Goal: Check status: Check status

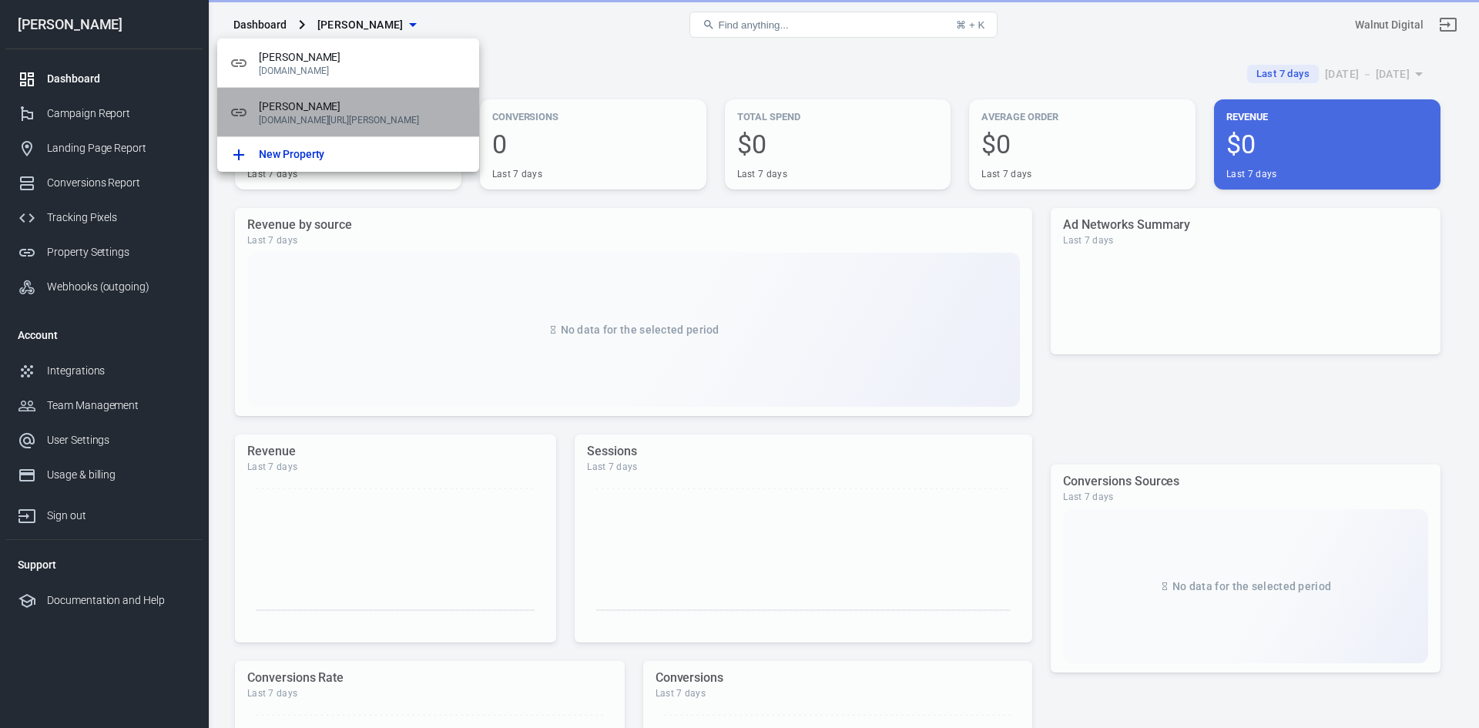
click at [316, 104] on span "[PERSON_NAME]" at bounding box center [363, 107] width 208 height 16
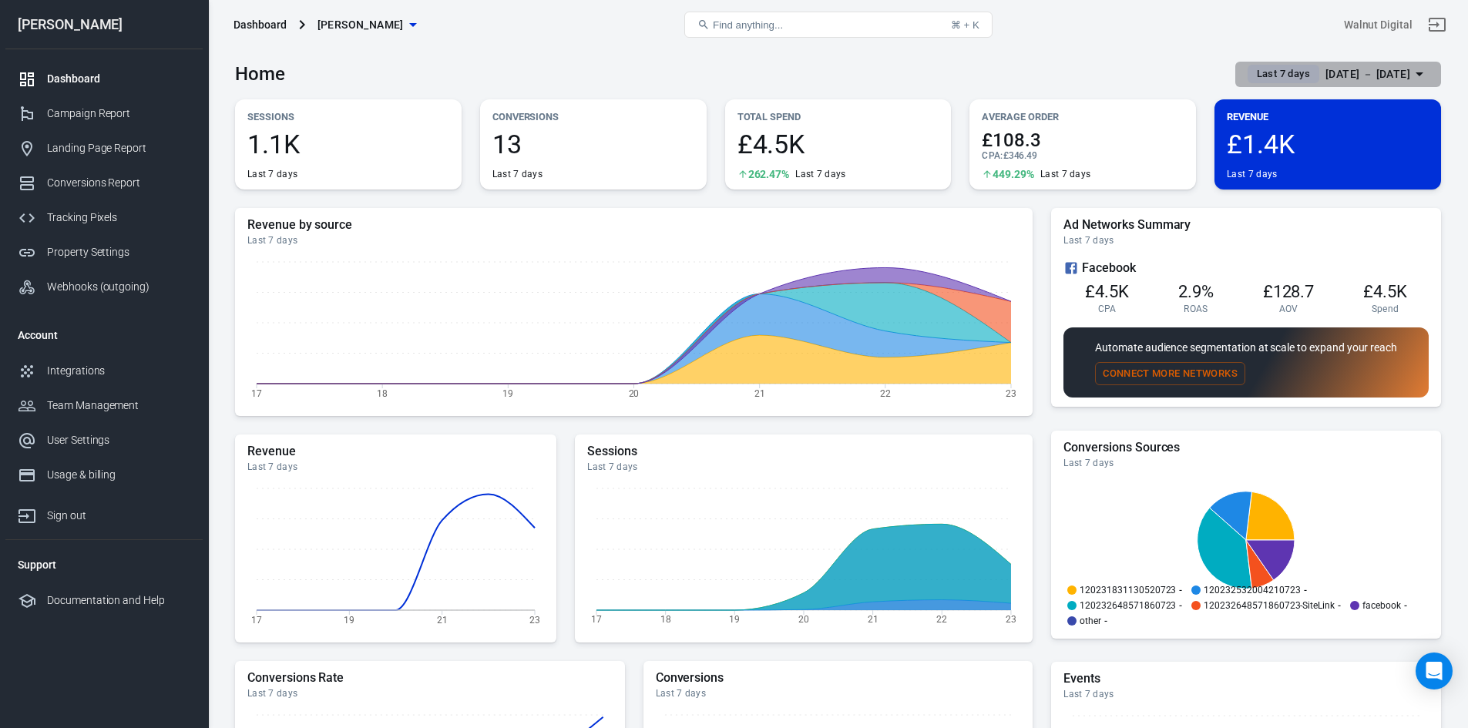
click at [1247, 82] on div "Last 7 days" at bounding box center [1283, 74] width 72 height 18
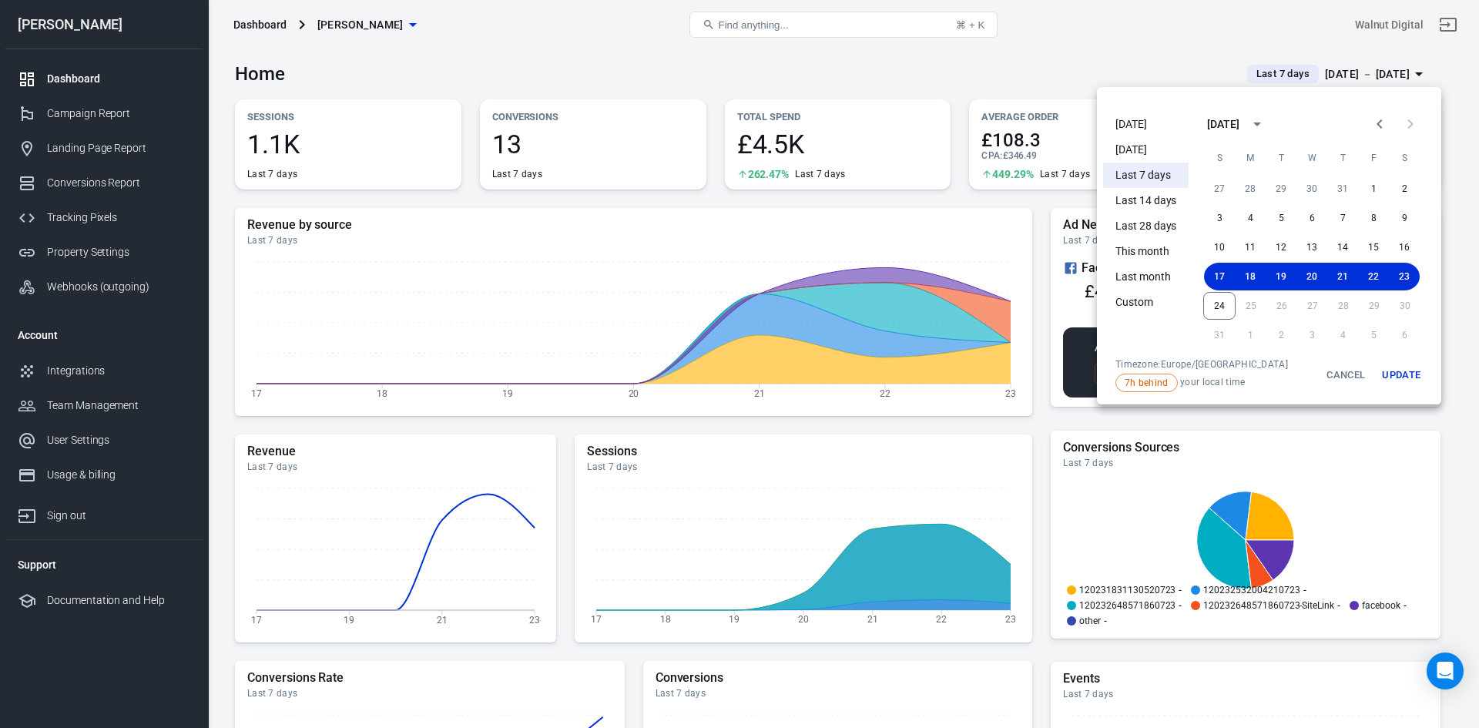
click at [1119, 118] on li "[DATE]" at bounding box center [1146, 124] width 86 height 25
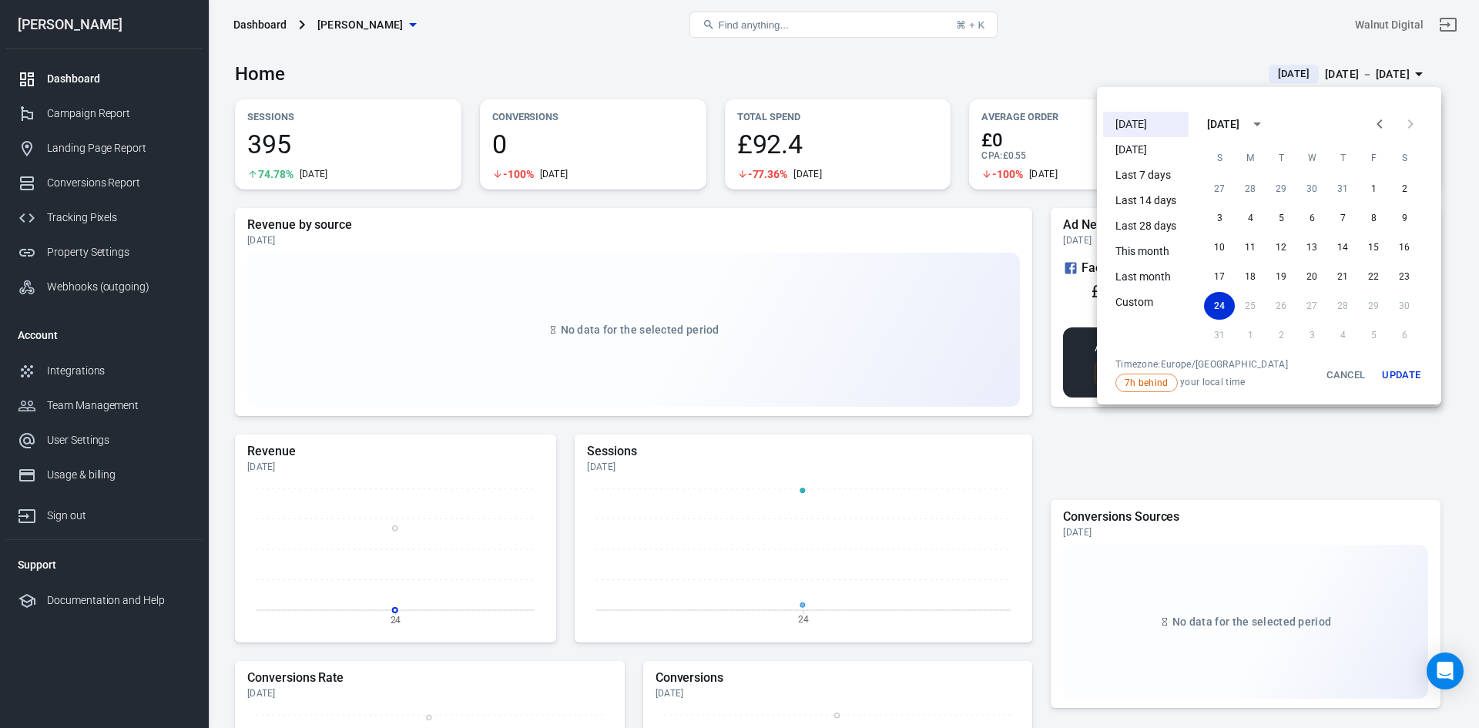
click at [802, 86] on div at bounding box center [739, 364] width 1479 height 728
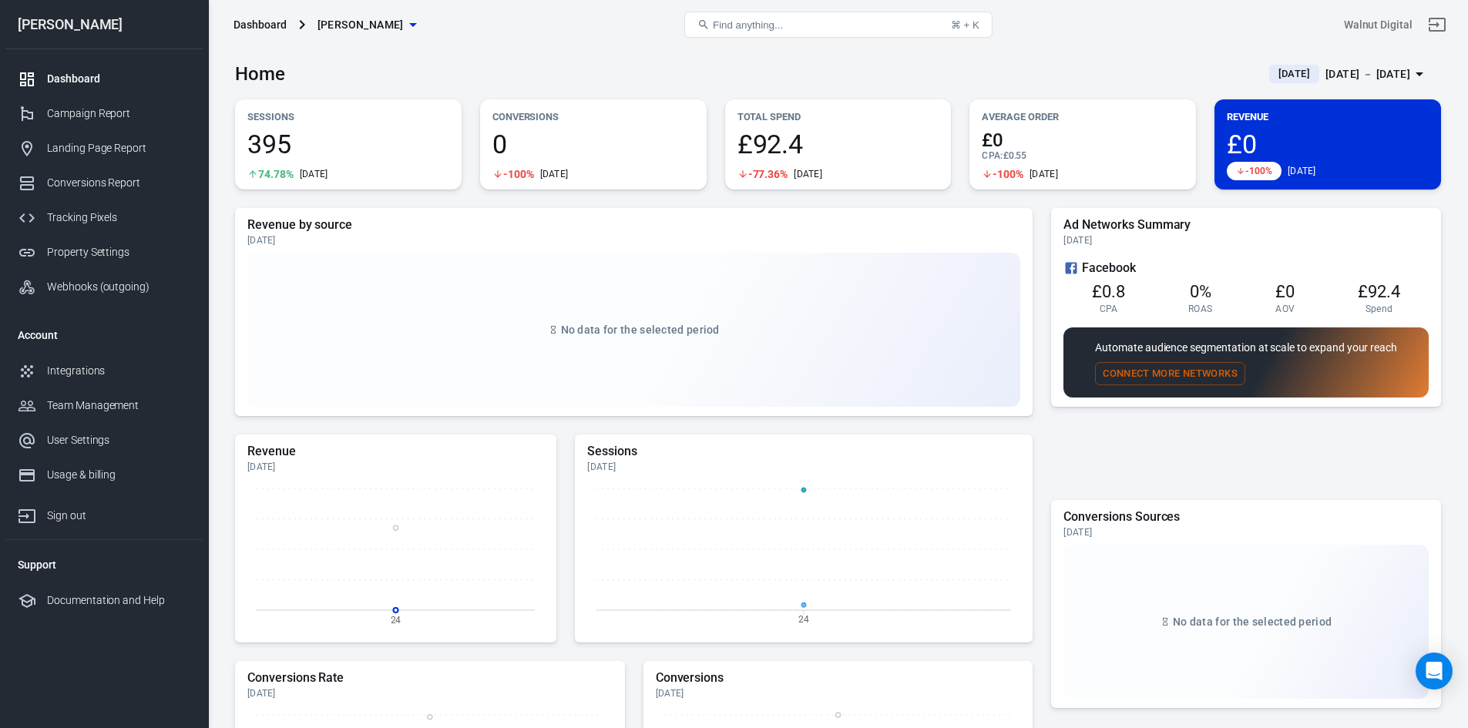
click at [1272, 75] on span "[DATE]" at bounding box center [1294, 73] width 44 height 15
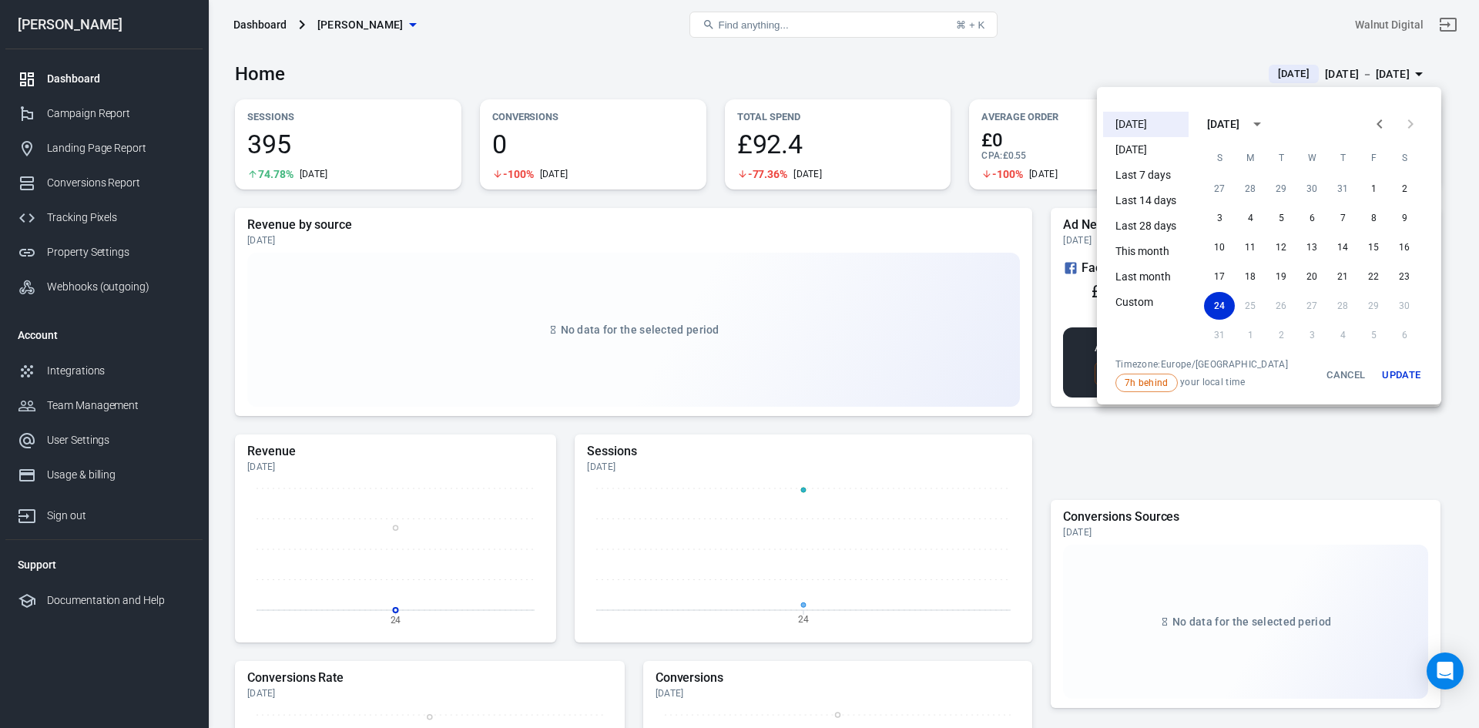
click at [1130, 138] on li "[DATE]" at bounding box center [1146, 149] width 86 height 25
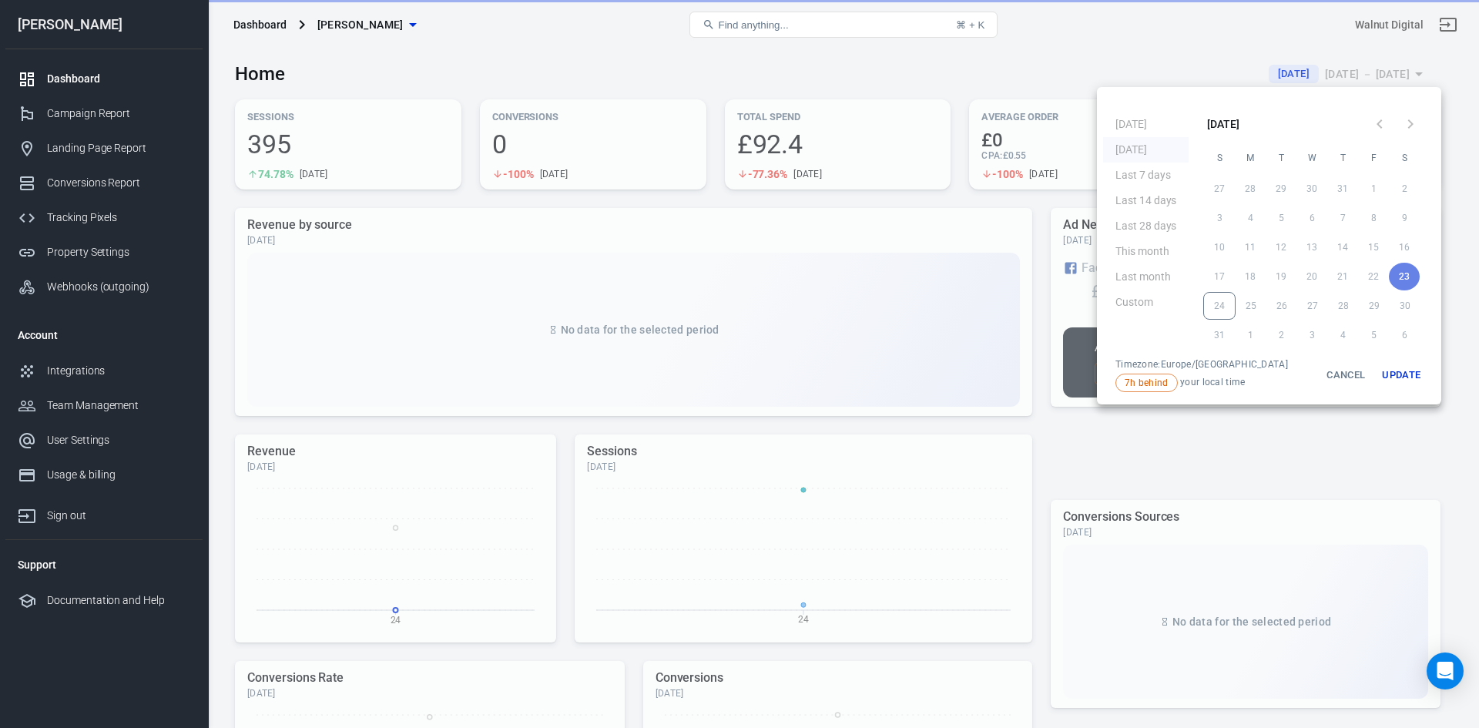
click at [1130, 140] on ul "Today Yesterday Last 7 days Last 14 days Last 28 days This month Last month Cus…" at bounding box center [1146, 232] width 86 height 253
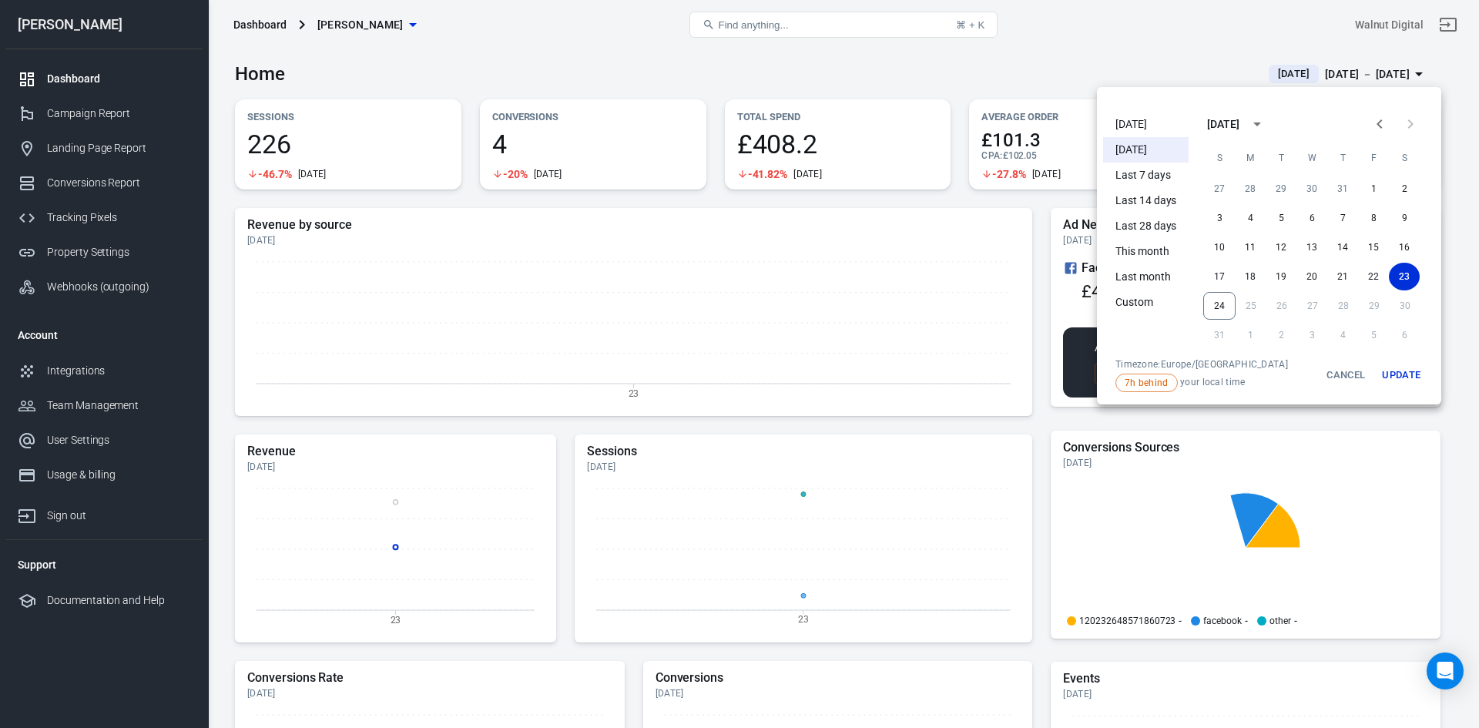
click at [1048, 62] on div at bounding box center [739, 364] width 1479 height 728
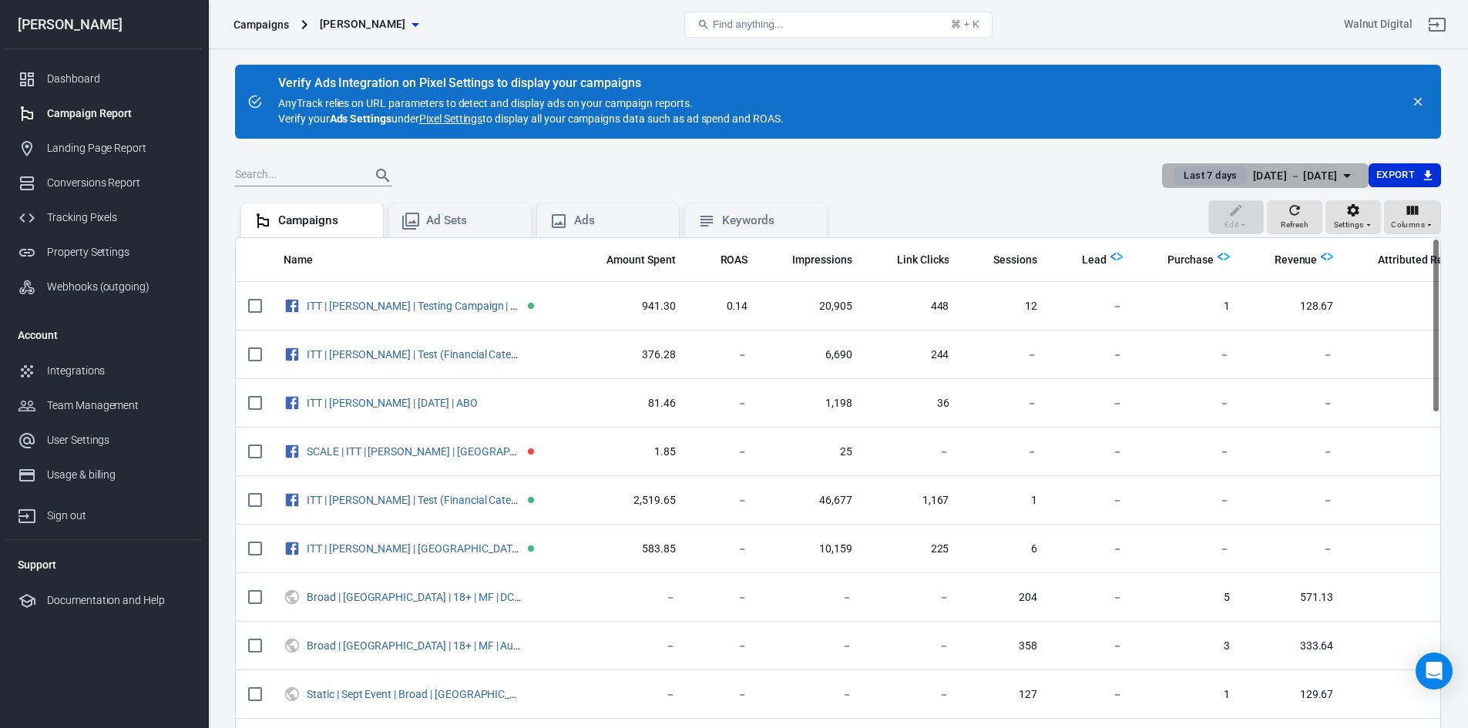
click at [1177, 175] on span "Last 7 days" at bounding box center [1209, 175] width 65 height 15
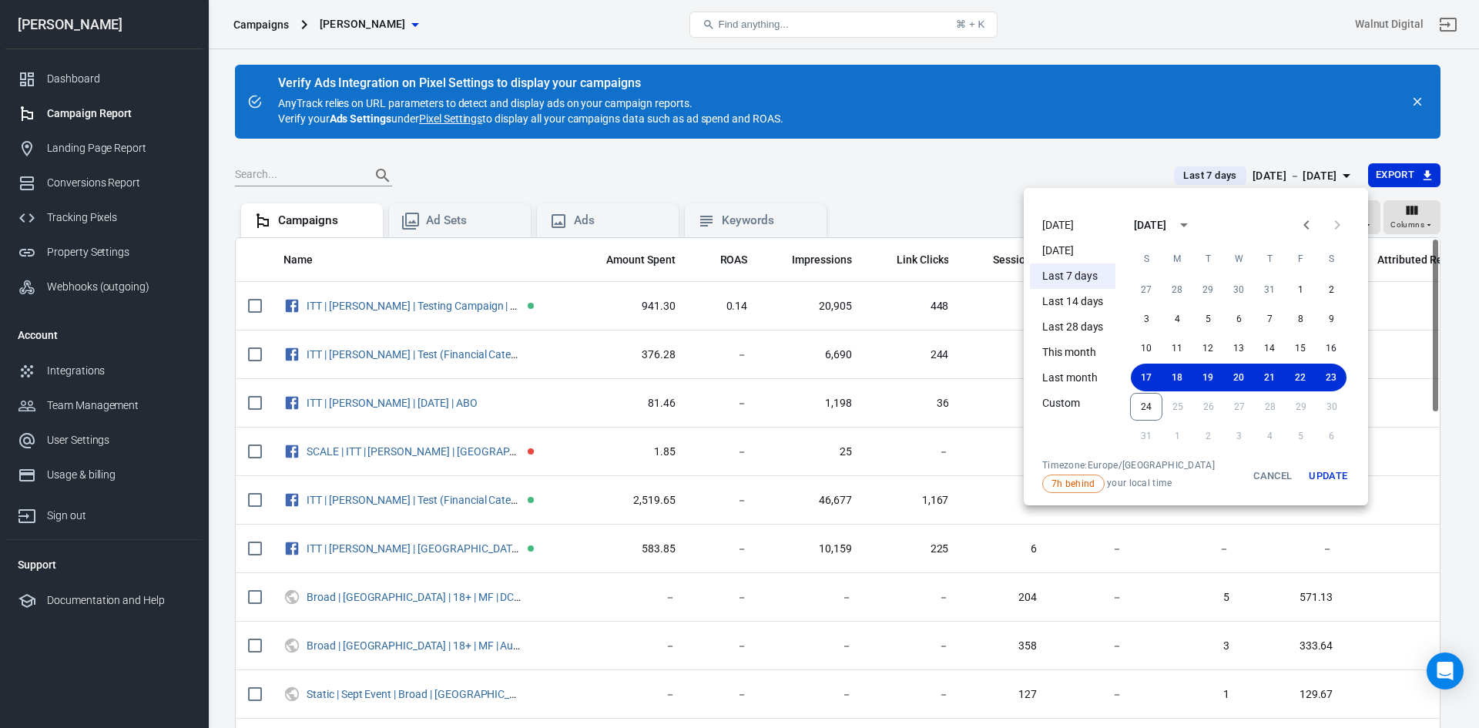
click at [1073, 225] on li "[DATE]" at bounding box center [1073, 225] width 86 height 25
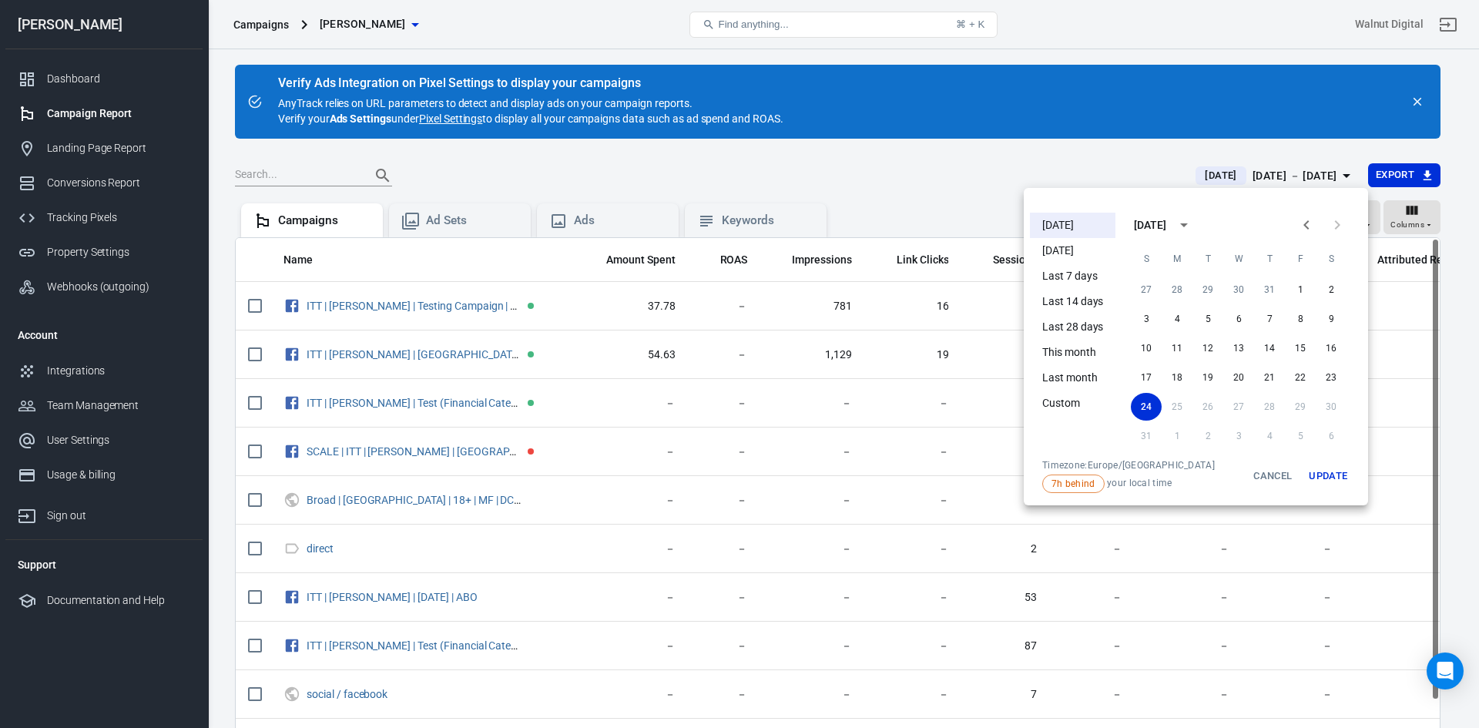
click at [944, 162] on div at bounding box center [739, 364] width 1479 height 728
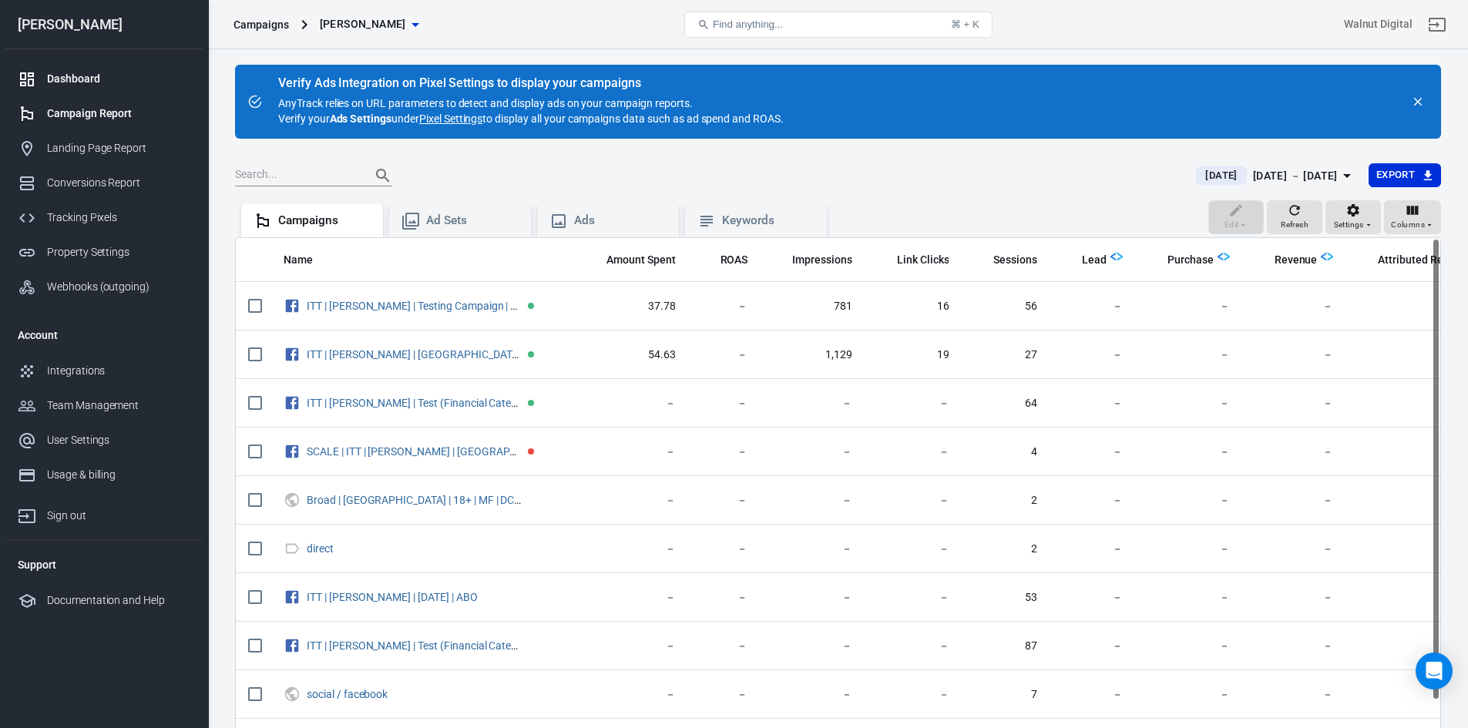
click at [59, 76] on div "Dashboard" at bounding box center [118, 79] width 143 height 16
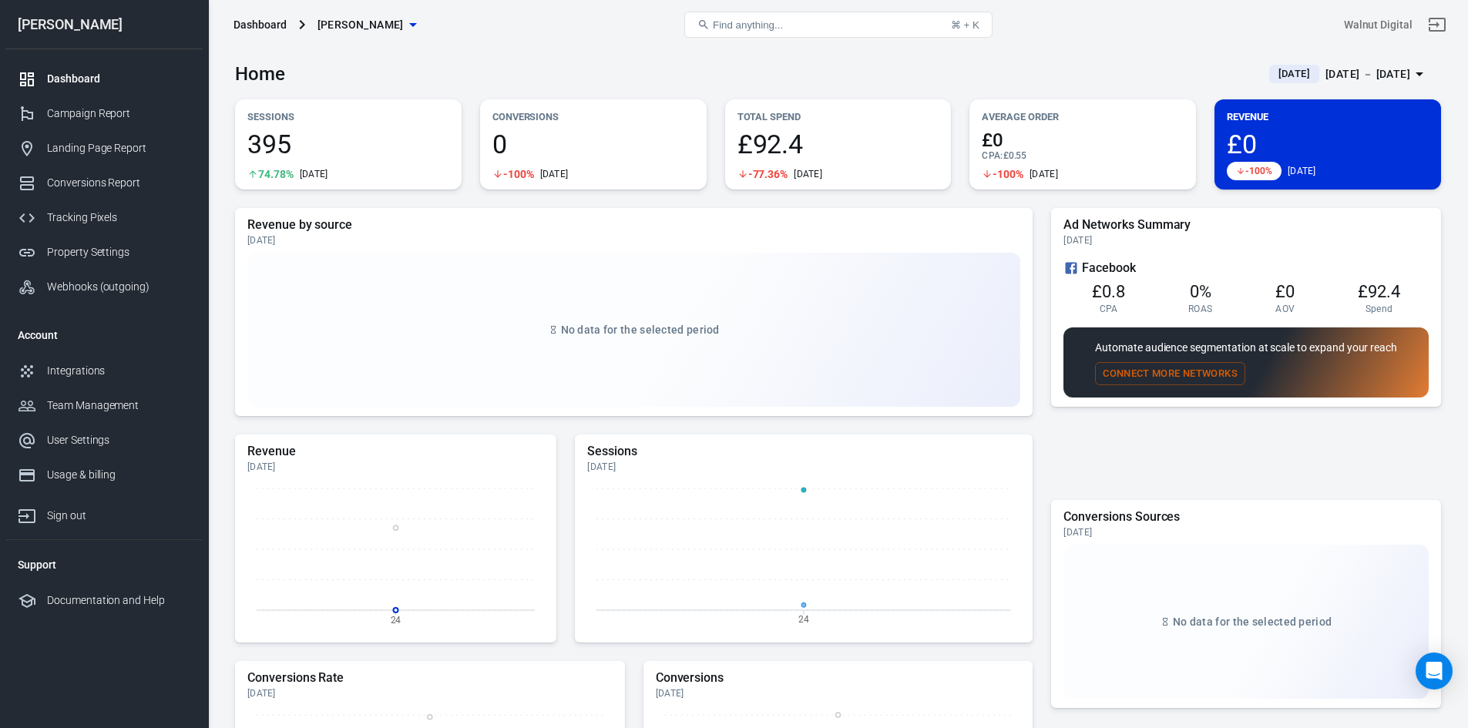
click at [1272, 75] on span "[DATE]" at bounding box center [1294, 73] width 44 height 15
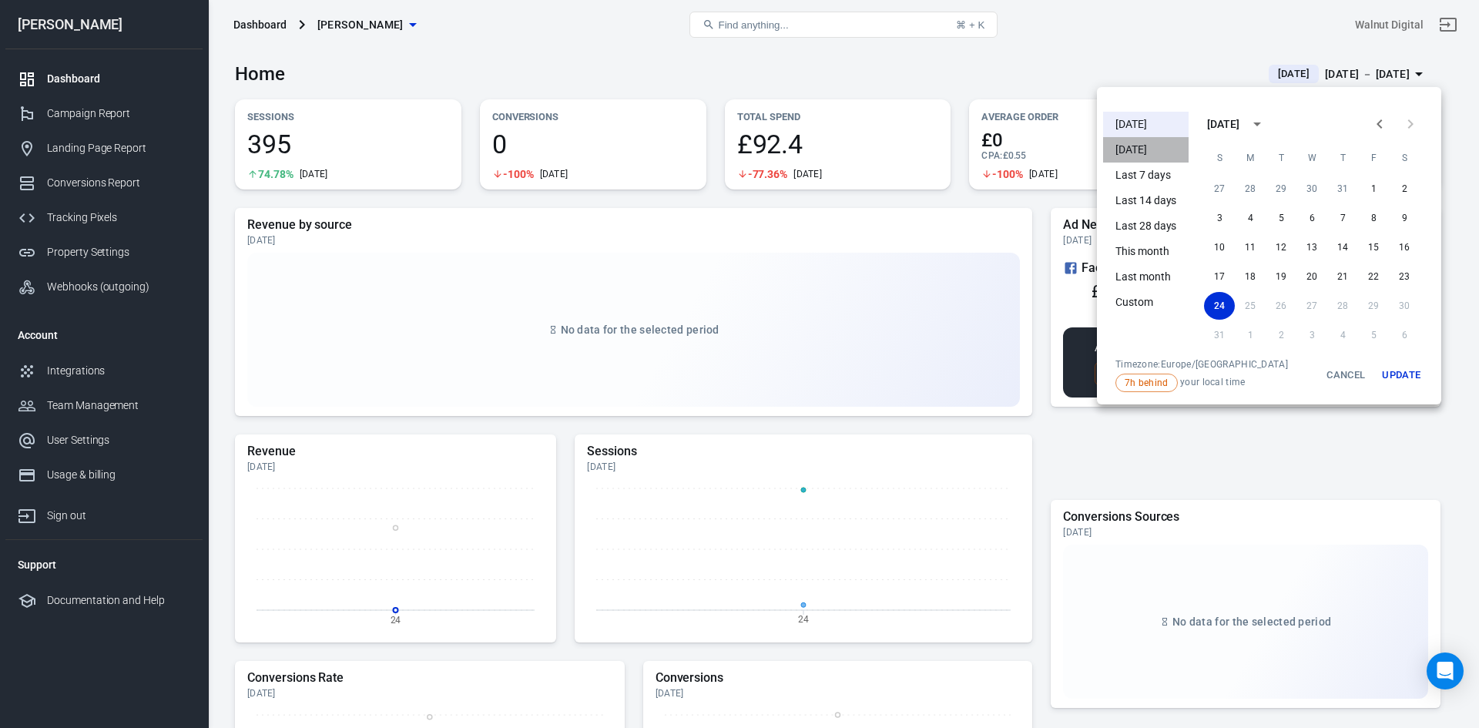
click at [1167, 145] on li "[DATE]" at bounding box center [1146, 149] width 86 height 25
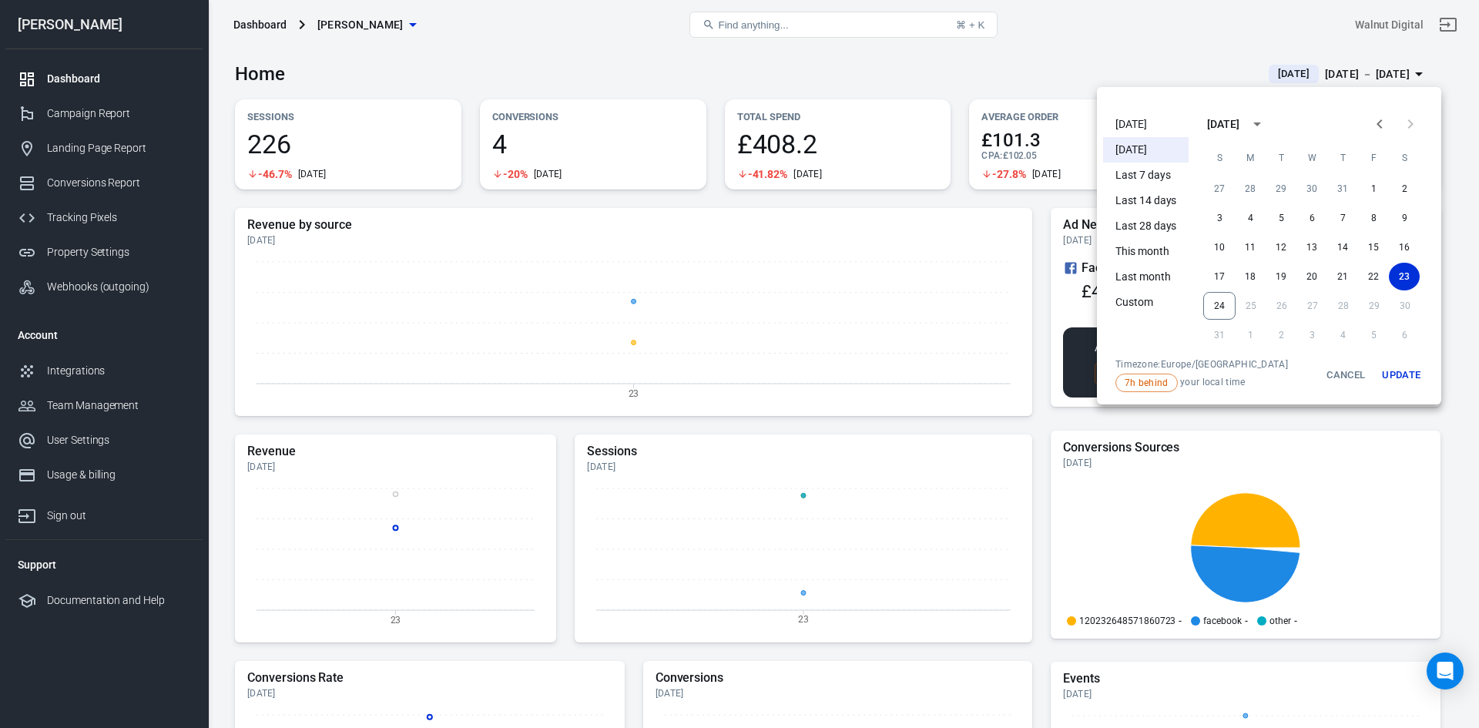
click at [620, 49] on div at bounding box center [739, 364] width 1479 height 728
